Goal: Check status: Check status

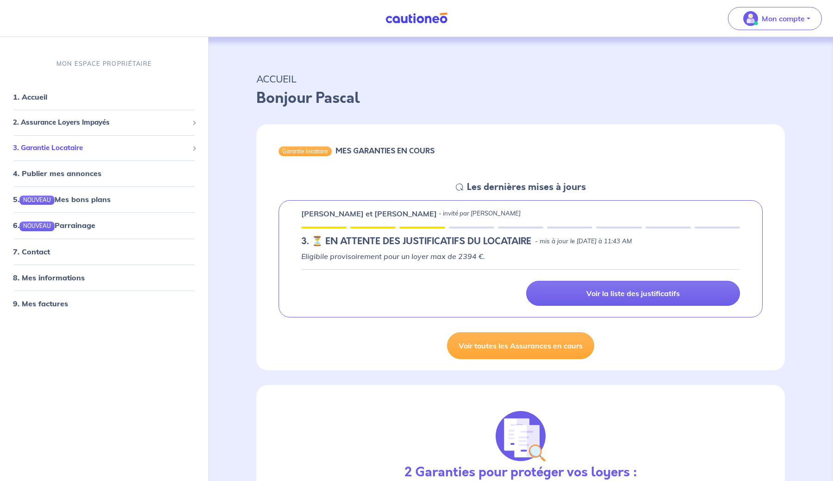
click at [73, 146] on span "3. Garantie Locataire" at bounding box center [100, 147] width 175 height 11
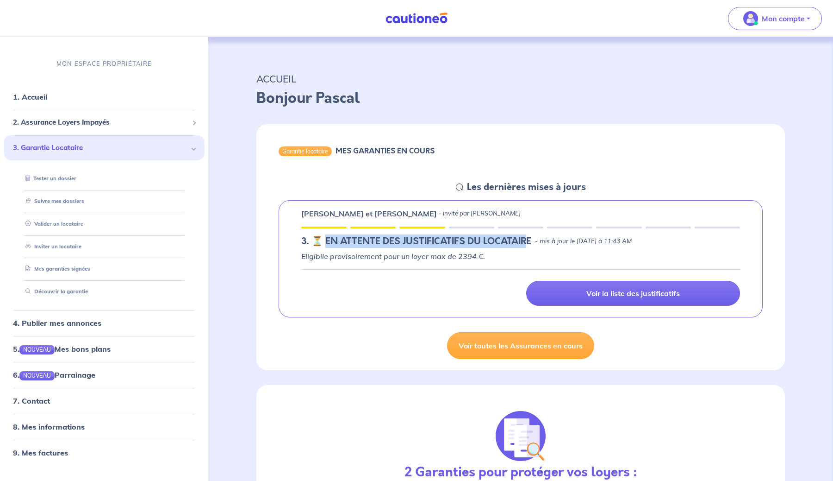
drag, startPoint x: 325, startPoint y: 242, endPoint x: 523, endPoint y: 244, distance: 197.7
click at [523, 244] on h5 "3. ⏳️️ EN ATTENTE DES JUSTIFICATIFS DU LOCATAIRE" at bounding box center [416, 241] width 230 height 11
click at [496, 253] on p "Eligibile provisoirement pour un loyer max de 2394 €." at bounding box center [520, 256] width 439 height 11
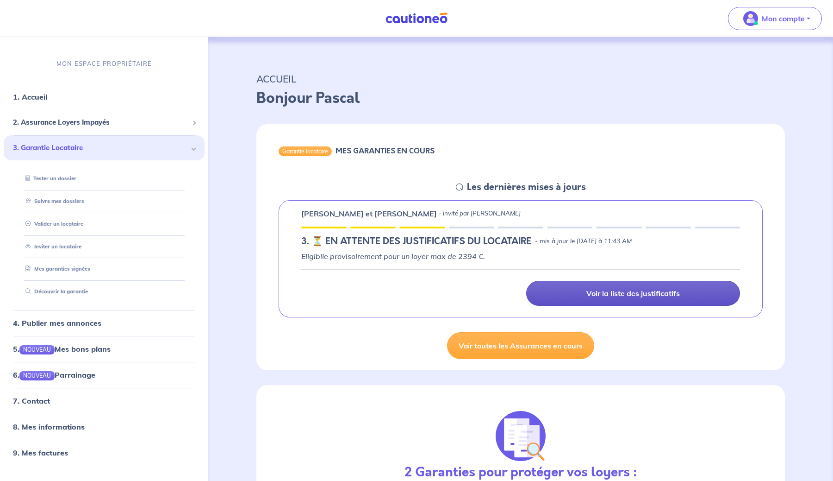
click at [589, 285] on link "Voir la liste des justificatifs" at bounding box center [633, 293] width 214 height 25
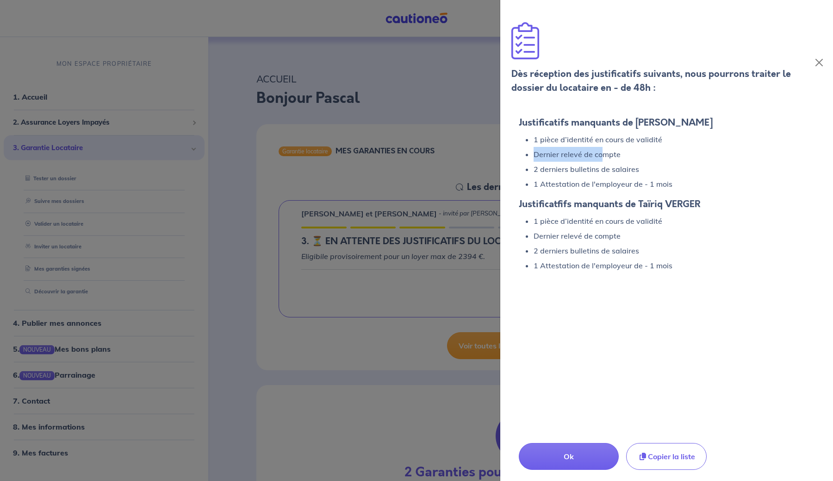
drag, startPoint x: 535, startPoint y: 157, endPoint x: 604, endPoint y: 161, distance: 69.5
click at [604, 161] on li "Dernier relevé de compte" at bounding box center [674, 154] width 281 height 15
drag, startPoint x: 538, startPoint y: 169, endPoint x: 625, endPoint y: 172, distance: 87.1
click at [625, 172] on li "2 derniers bulletins de salaires" at bounding box center [674, 169] width 281 height 15
drag, startPoint x: 532, startPoint y: 185, endPoint x: 692, endPoint y: 188, distance: 159.3
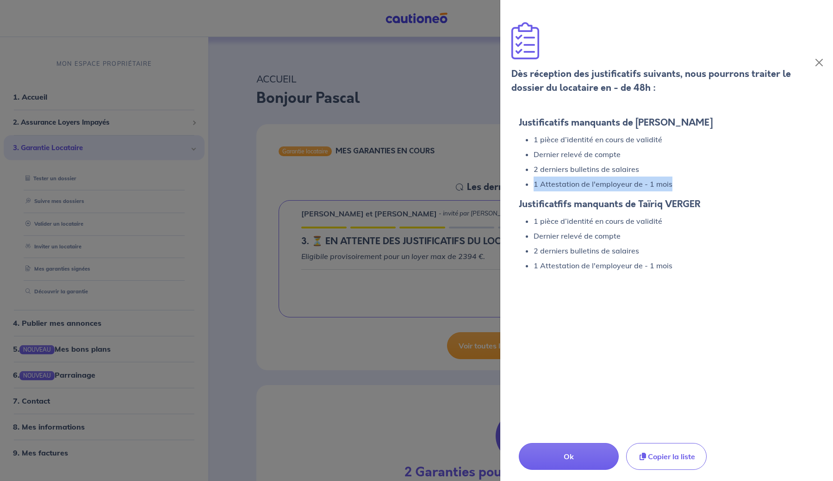
click at [692, 188] on ul "1 Attestation de l'employeur de - 1 mois" at bounding box center [667, 183] width 296 height 15
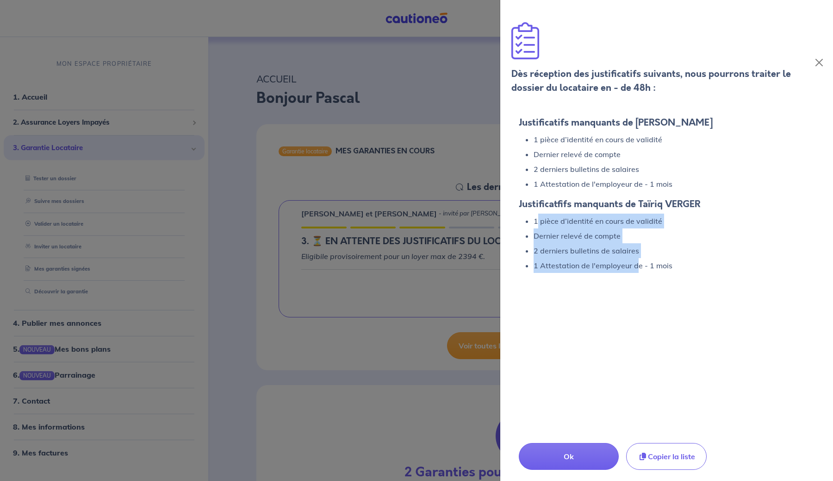
drag, startPoint x: 537, startPoint y: 220, endPoint x: 639, endPoint y: 266, distance: 111.3
click at [639, 267] on div "Justificatifs manquants de [PERSON_NAME] 1 pièce d’identité en cours de validit…" at bounding box center [667, 195] width 296 height 156
click at [639, 266] on li "1 Attestation de l'employeur de - 1 mois" at bounding box center [674, 265] width 281 height 15
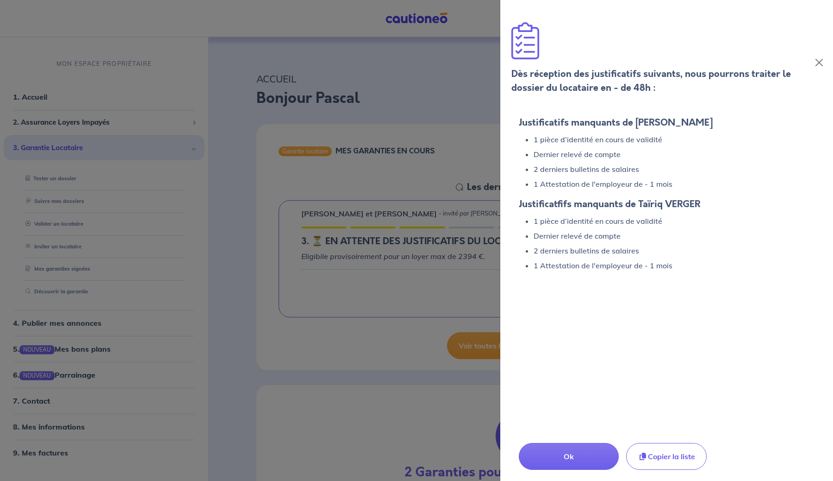
click at [444, 278] on div at bounding box center [416, 240] width 833 height 481
